Goal: Information Seeking & Learning: Learn about a topic

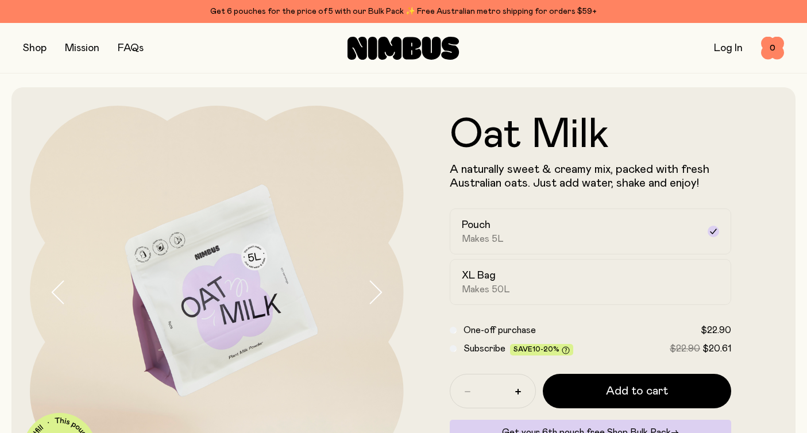
click at [40, 46] on button "button" at bounding box center [35, 48] width 24 height 16
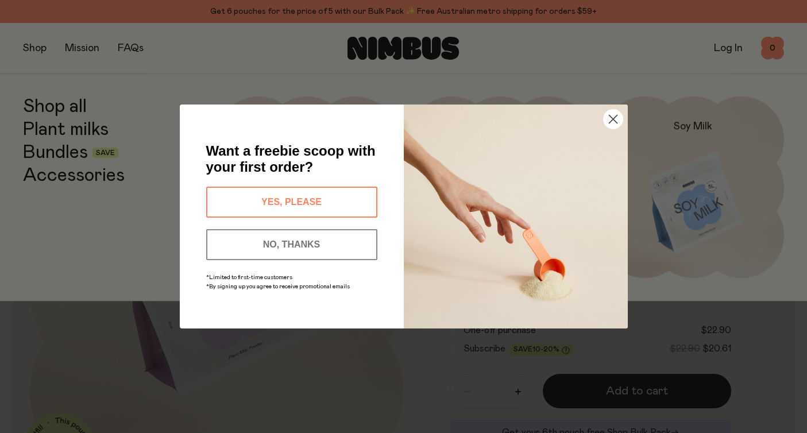
click at [608, 119] on circle "Close dialog" at bounding box center [612, 119] width 19 height 19
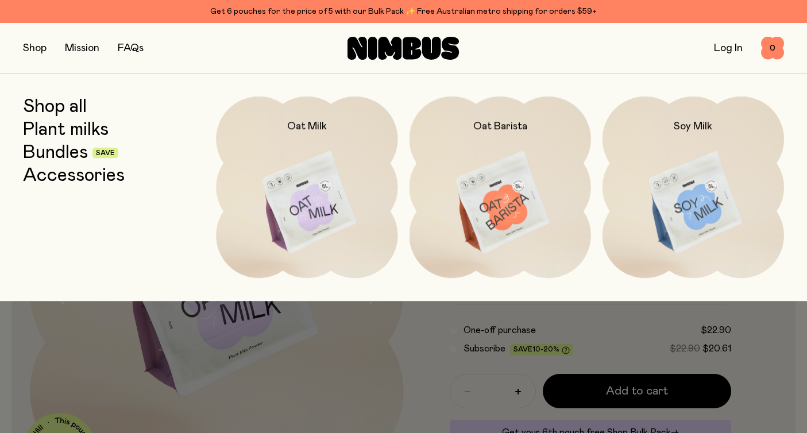
click at [76, 176] on link "Accessories" at bounding box center [74, 175] width 102 height 21
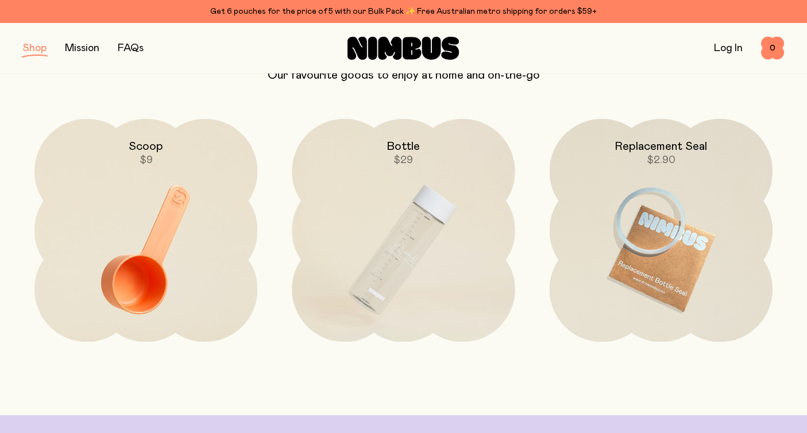
scroll to position [126, 0]
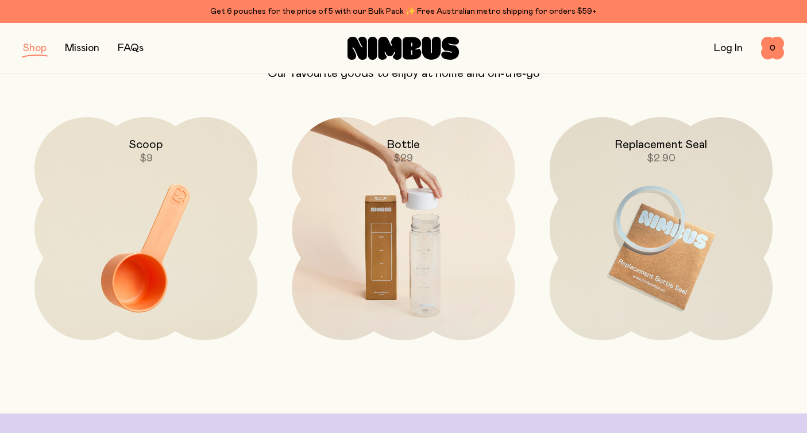
click at [388, 236] on img at bounding box center [403, 248] width 223 height 262
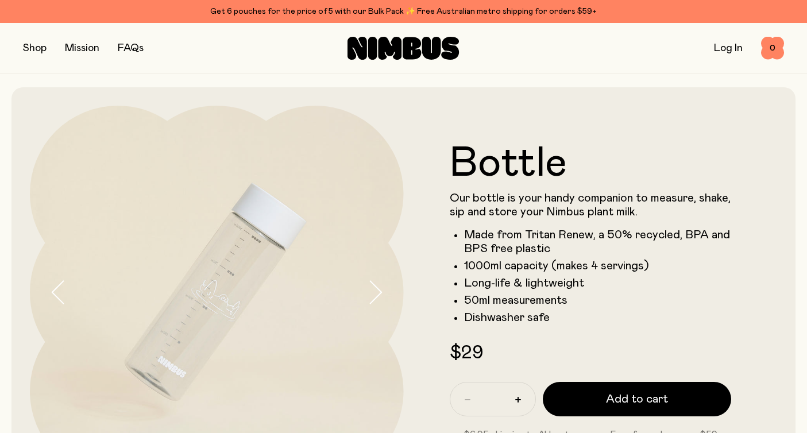
click at [133, 46] on link "FAQs" at bounding box center [131, 48] width 26 height 10
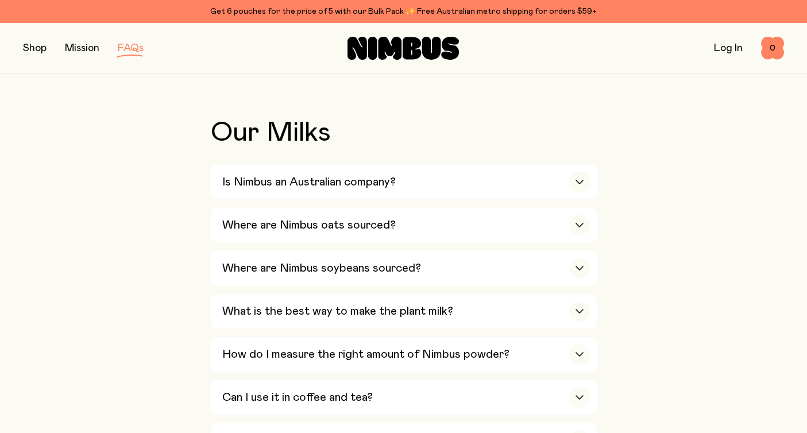
scroll to position [226, 0]
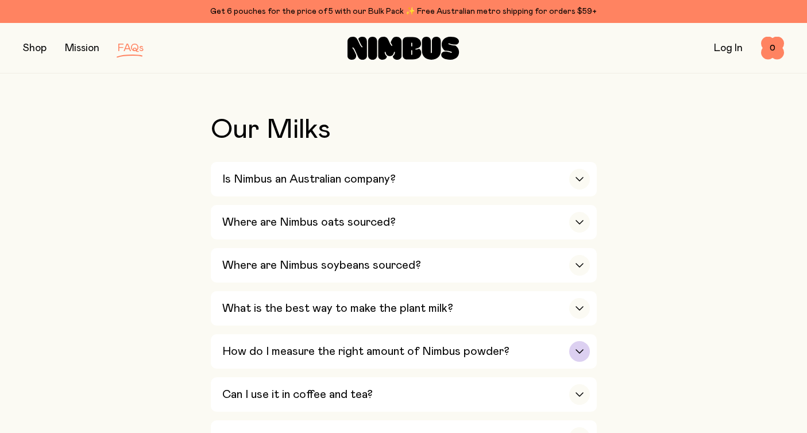
click at [279, 350] on h3 "How do I measure the right amount of Nimbus powder?" at bounding box center [365, 352] width 287 height 14
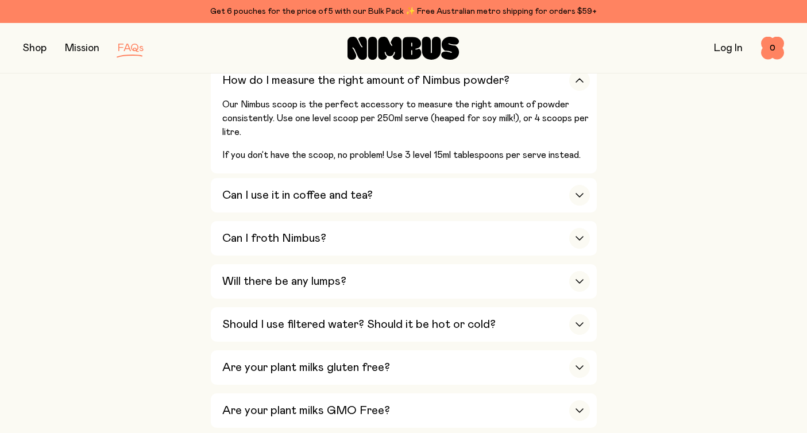
scroll to position [500, 0]
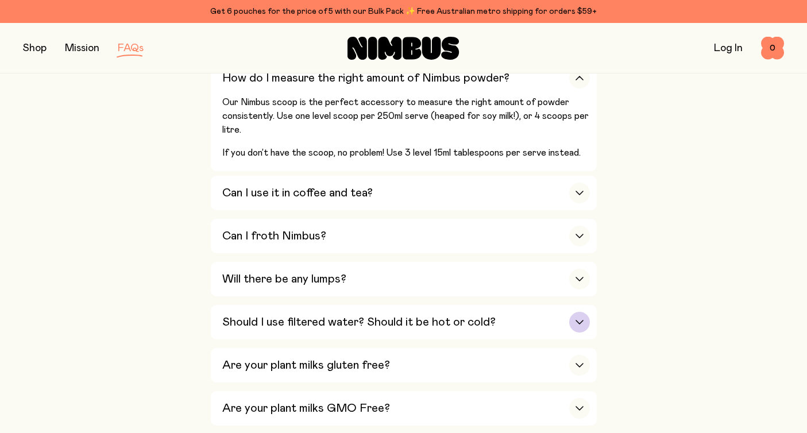
click at [233, 318] on h3 "Should I use filtered water? Should it be hot or cold?" at bounding box center [358, 322] width 273 height 14
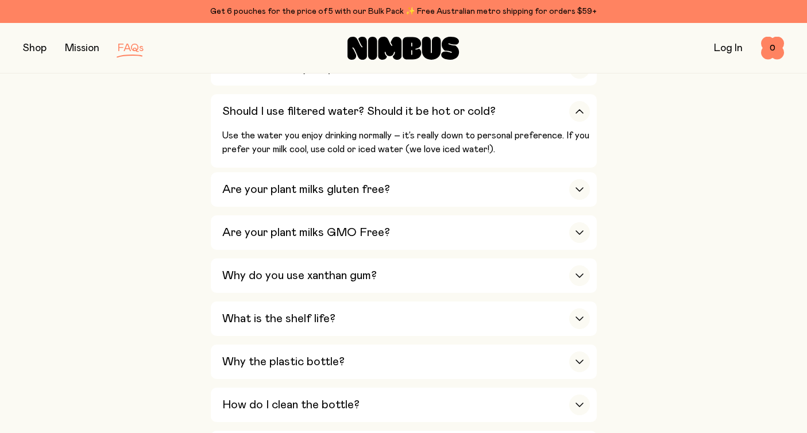
scroll to position [643, 0]
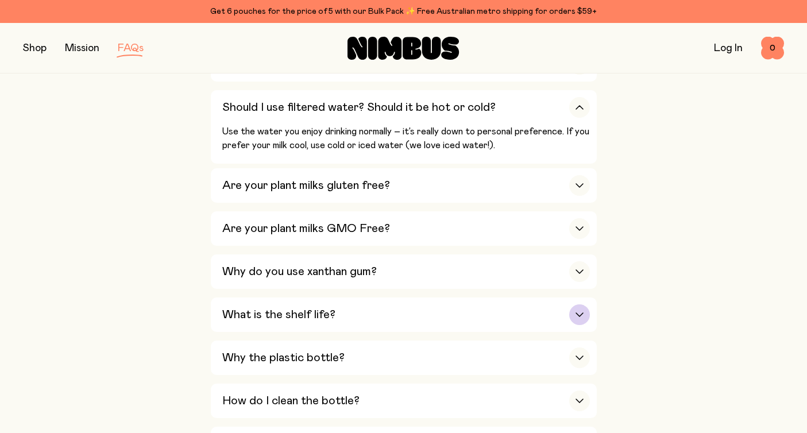
click at [229, 322] on h3 "What is the shelf life?" at bounding box center [278, 315] width 113 height 14
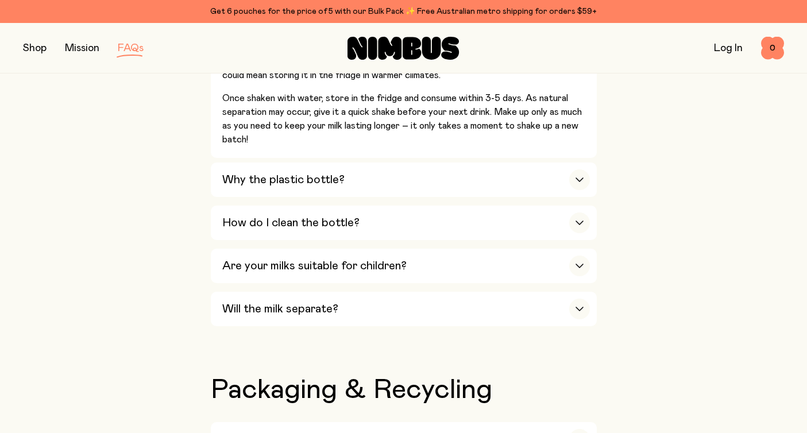
scroll to position [928, 0]
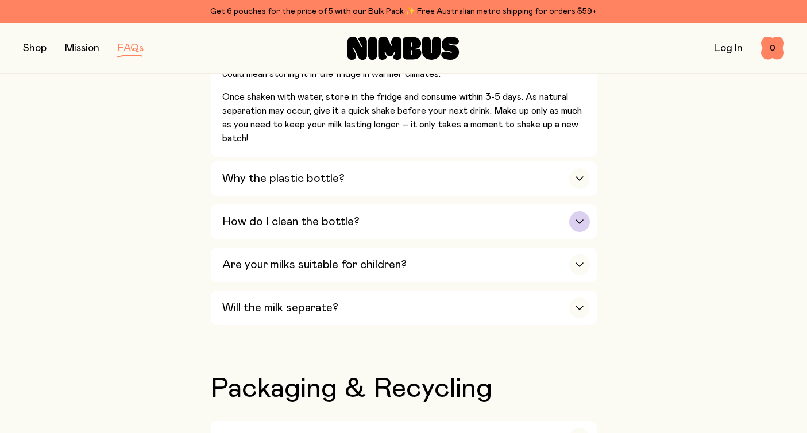
click at [309, 223] on h3 "How do I clean the bottle?" at bounding box center [290, 222] width 137 height 14
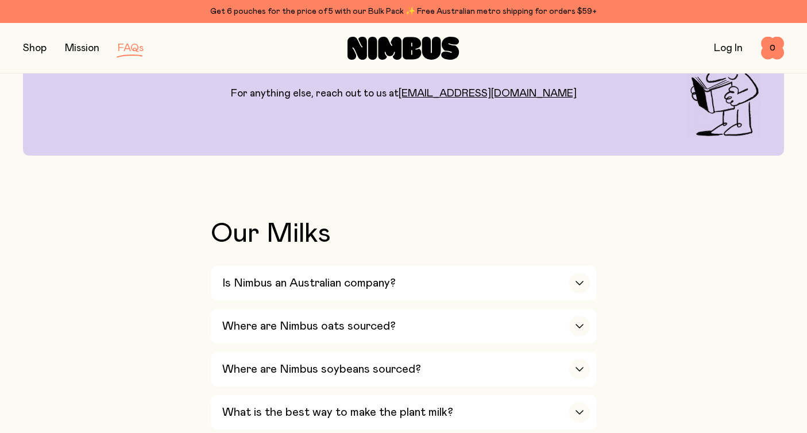
scroll to position [0, 0]
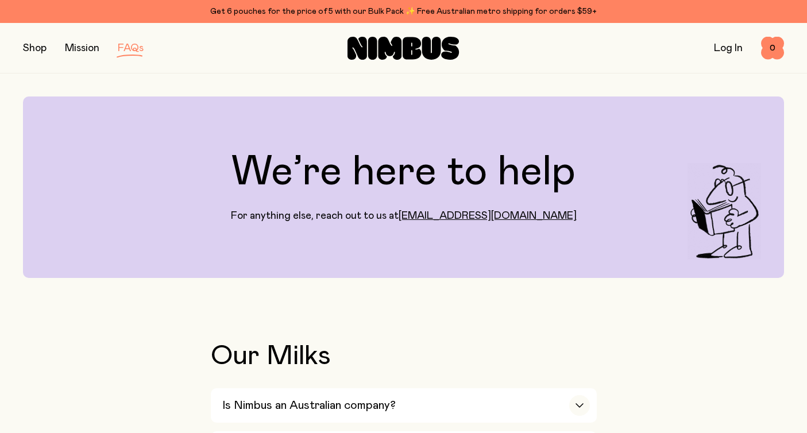
click at [35, 49] on button "button" at bounding box center [35, 48] width 24 height 16
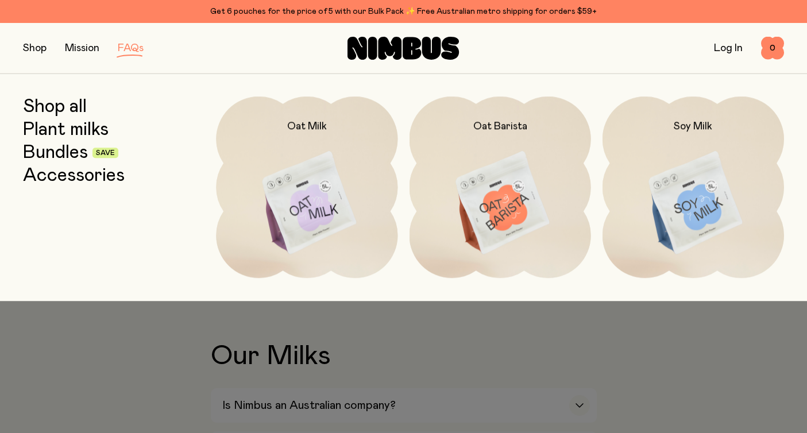
click at [56, 176] on link "Accessories" at bounding box center [74, 175] width 102 height 21
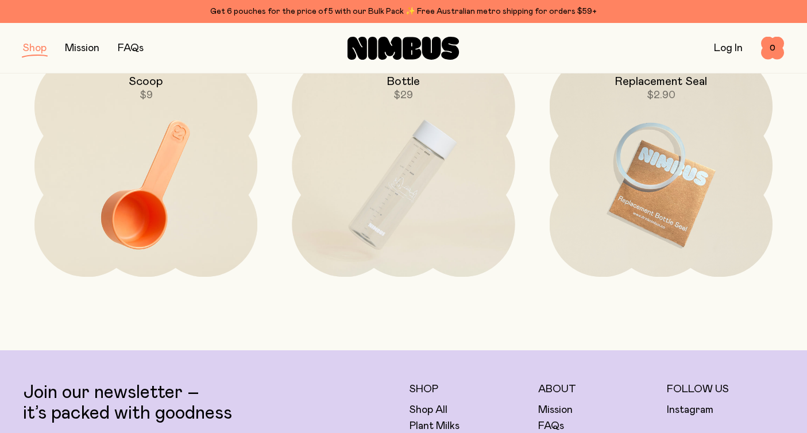
scroll to position [210, 0]
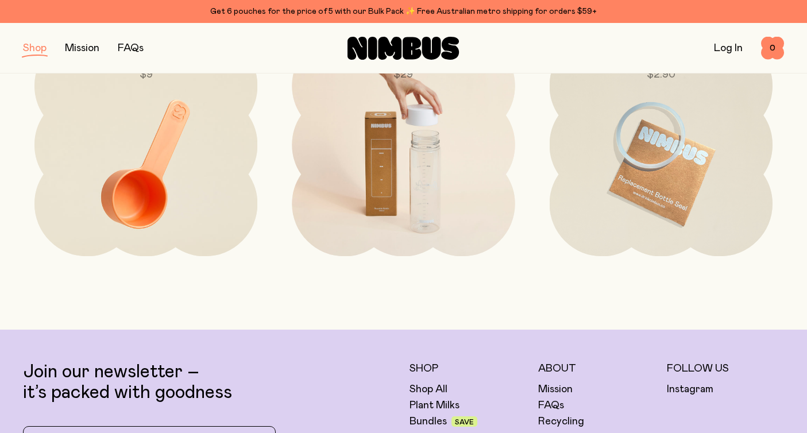
click at [379, 186] on img at bounding box center [403, 164] width 223 height 262
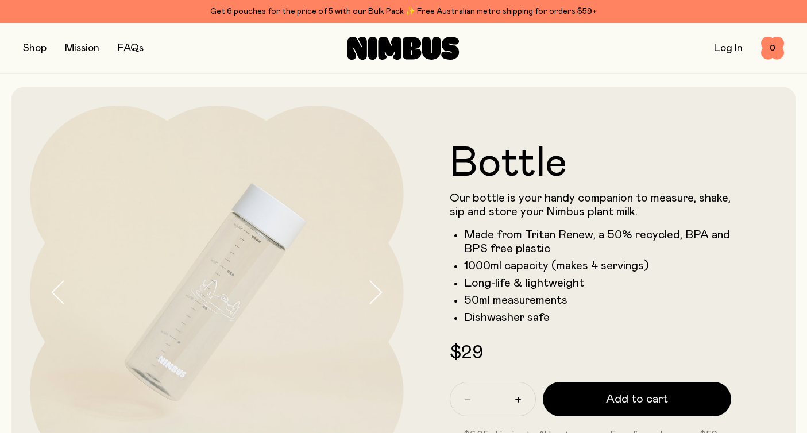
click at [133, 44] on link "FAQs" at bounding box center [131, 48] width 26 height 10
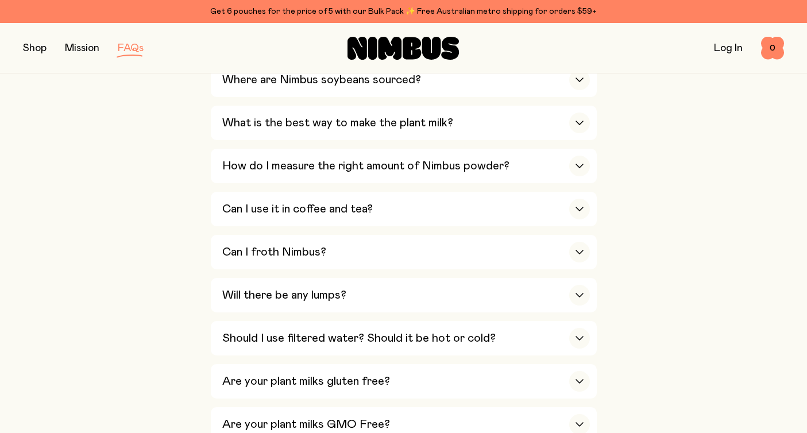
scroll to position [404, 0]
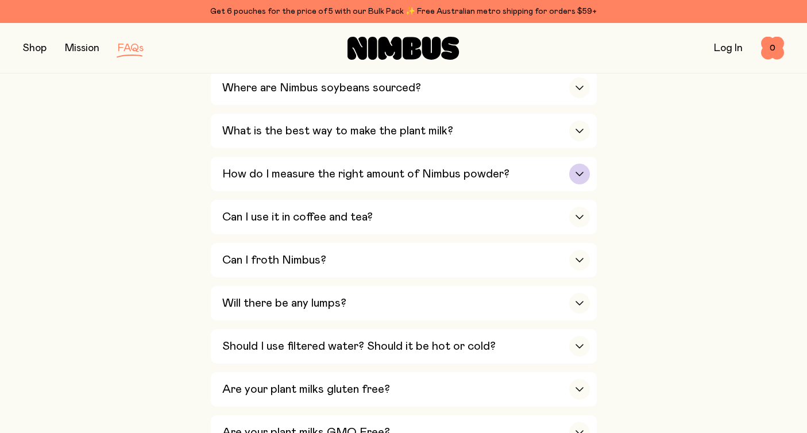
click at [246, 173] on h3 "How do I measure the right amount of Nimbus powder?" at bounding box center [365, 174] width 287 height 14
